Goal: Find contact information: Find contact information

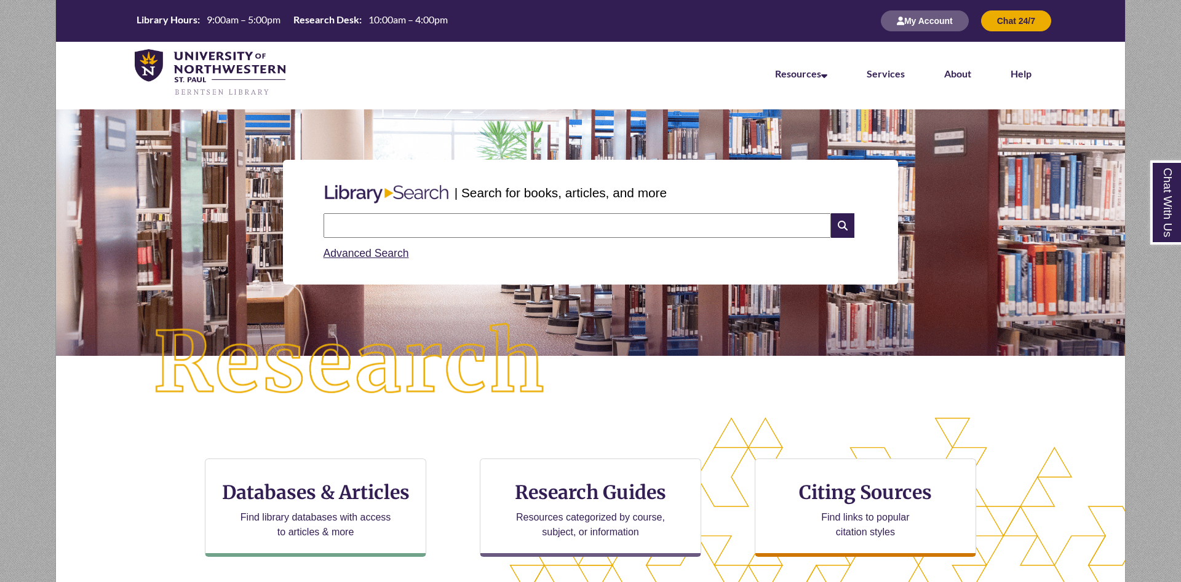
click at [892, 81] on li "Services" at bounding box center [885, 72] width 77 height 61
click at [892, 76] on link "Services" at bounding box center [885, 75] width 38 height 14
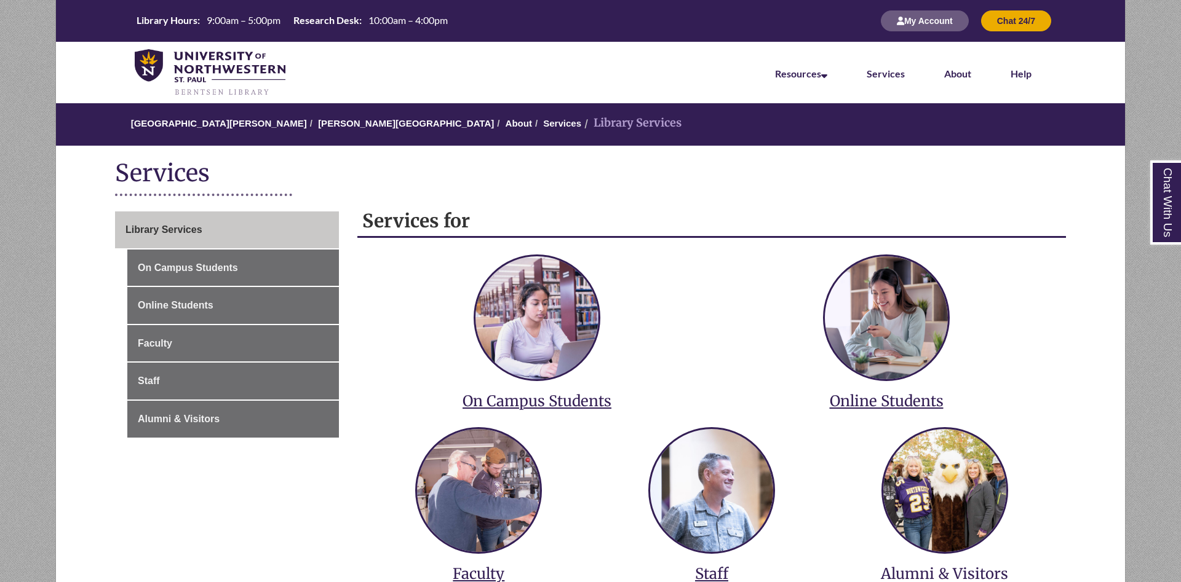
scroll to position [251, 0]
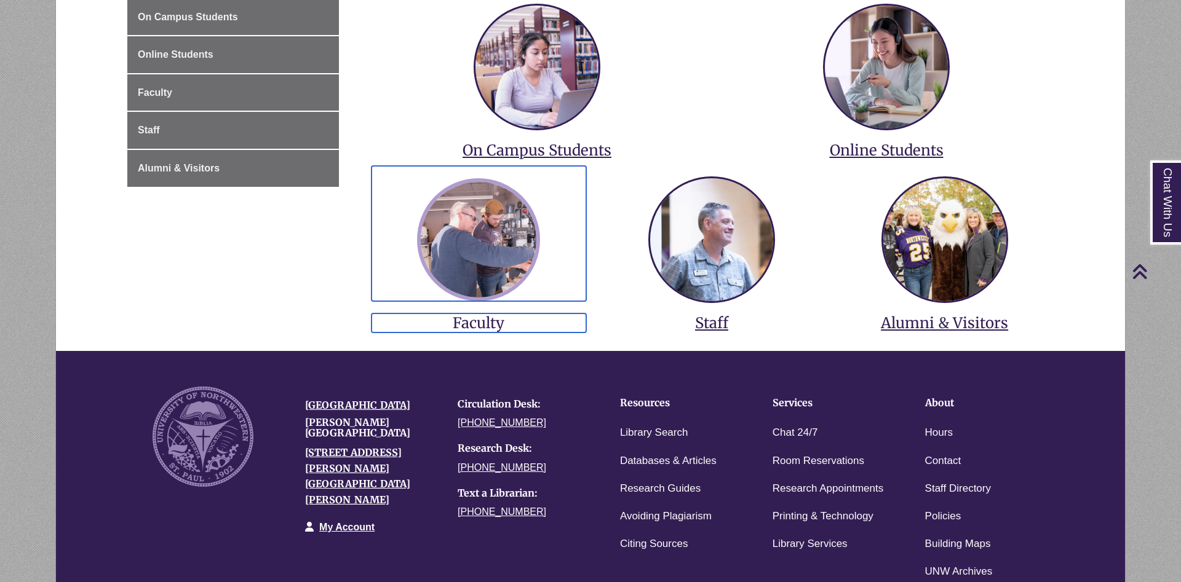
click at [515, 256] on img at bounding box center [478, 239] width 123 height 123
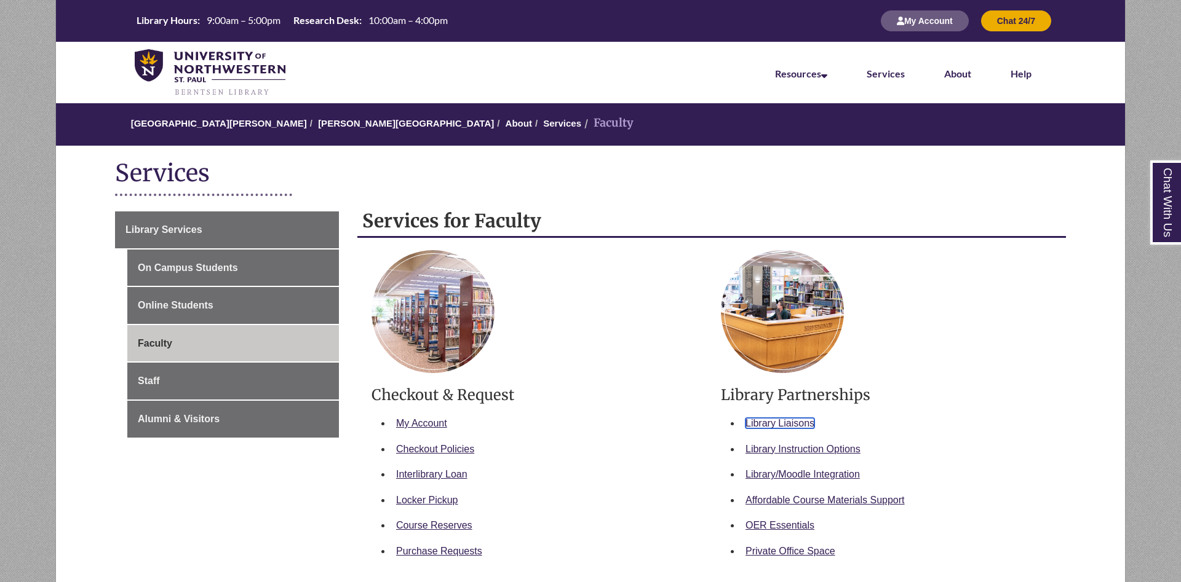
click at [788, 421] on link "Library Liaisons" at bounding box center [779, 423] width 69 height 10
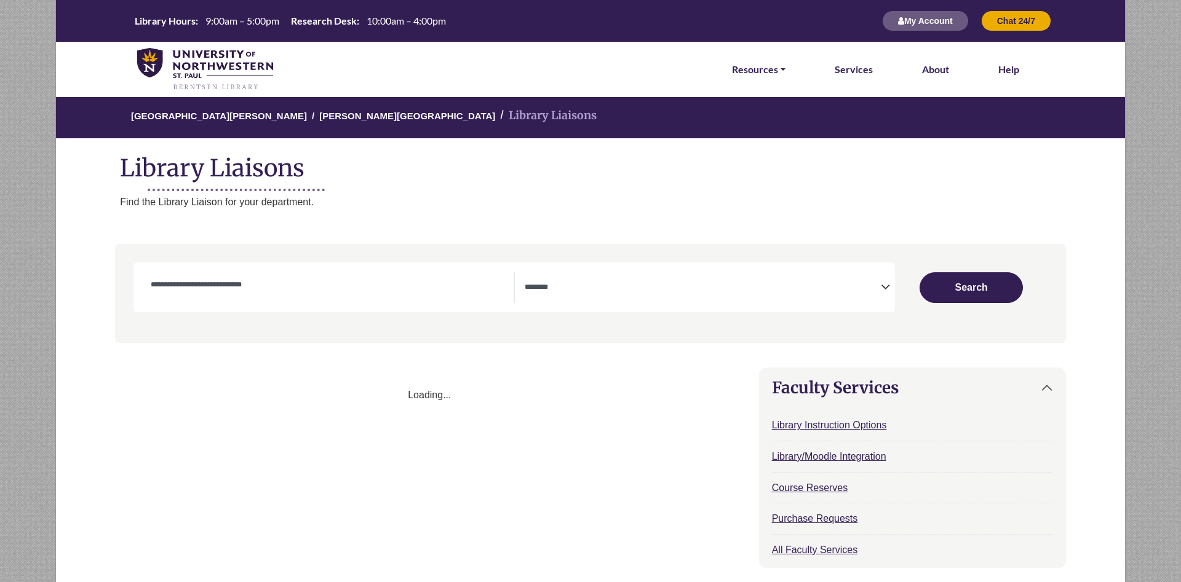
select select "Database Subject Filter"
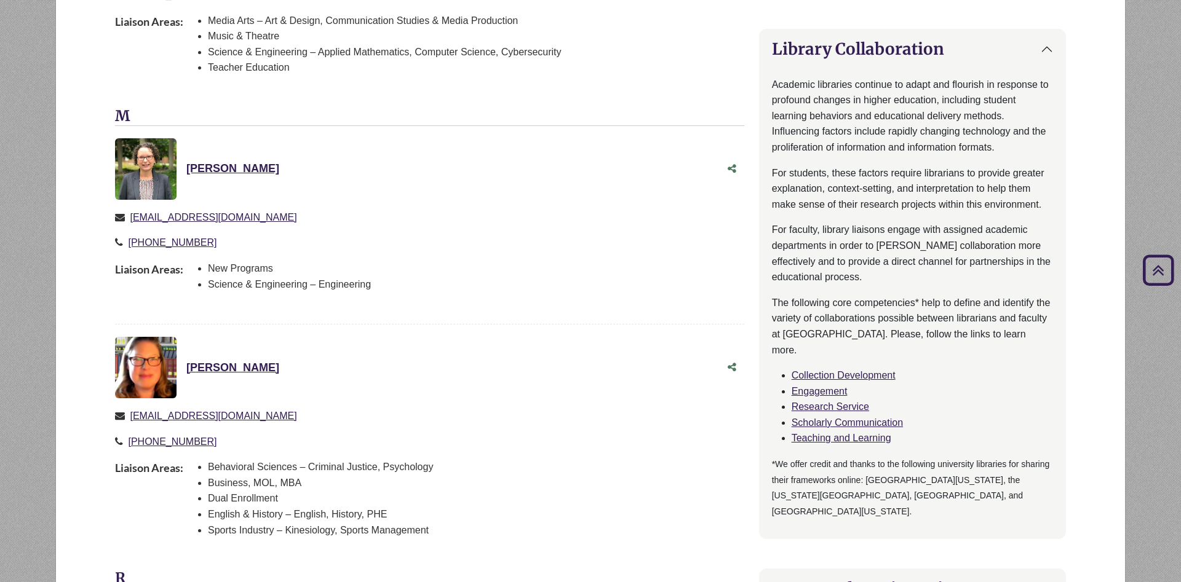
scroll to position [564, 0]
